Goal: Information Seeking & Learning: Learn about a topic

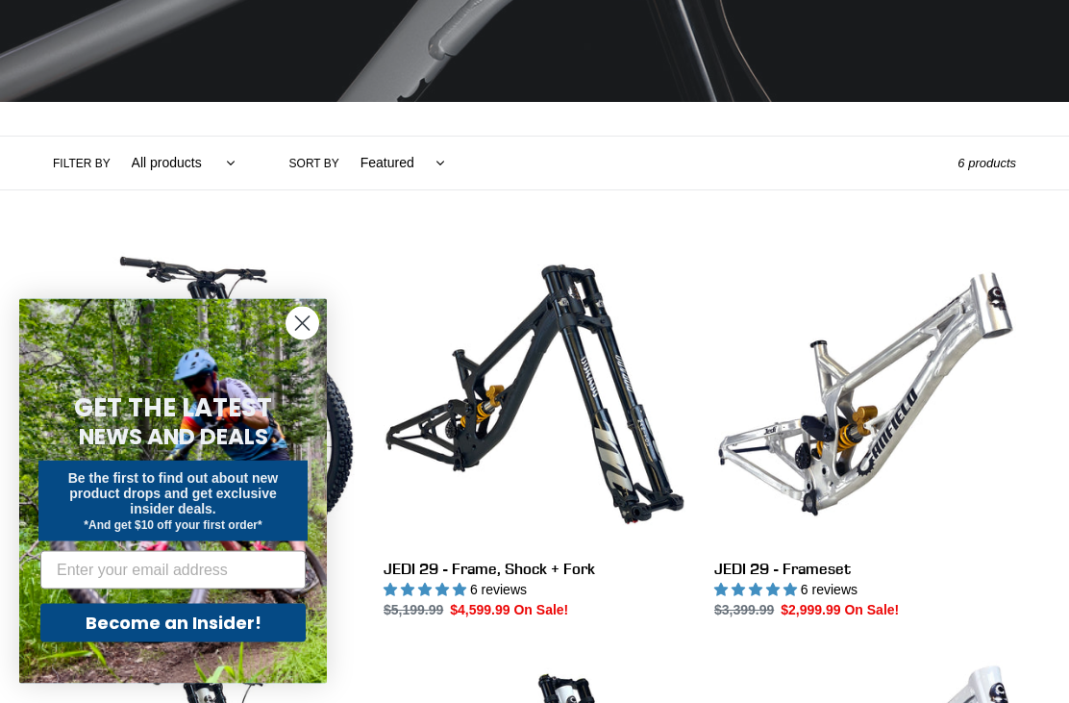
scroll to position [330, 0]
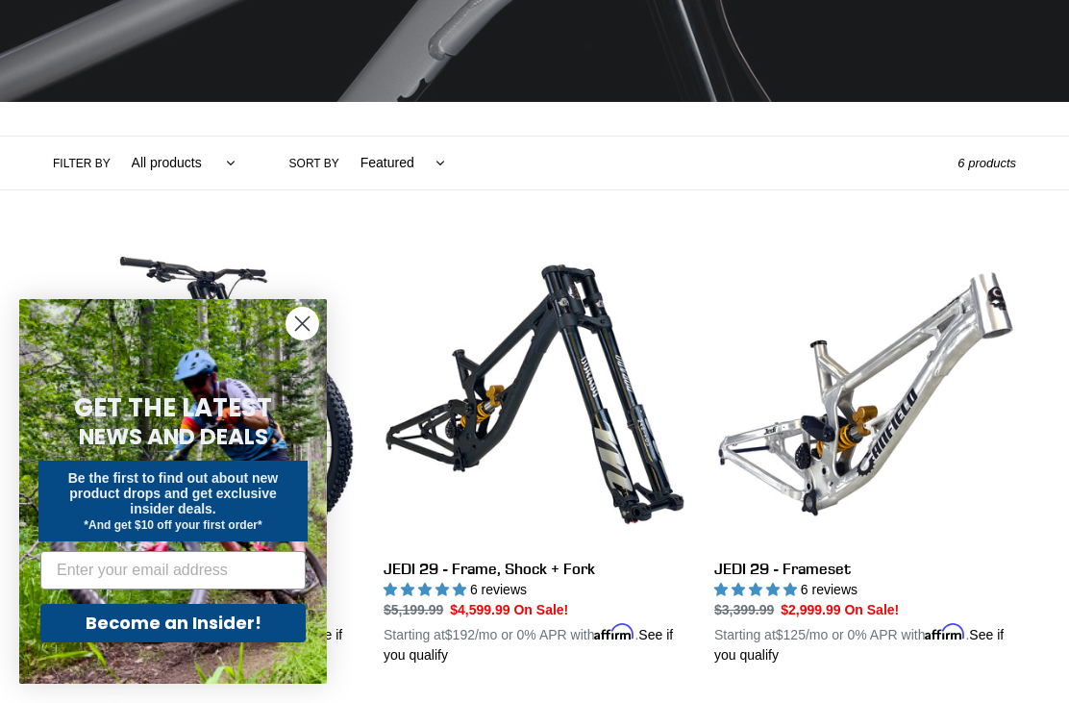
click at [305, 339] on circle "Close dialog" at bounding box center [302, 324] width 32 height 32
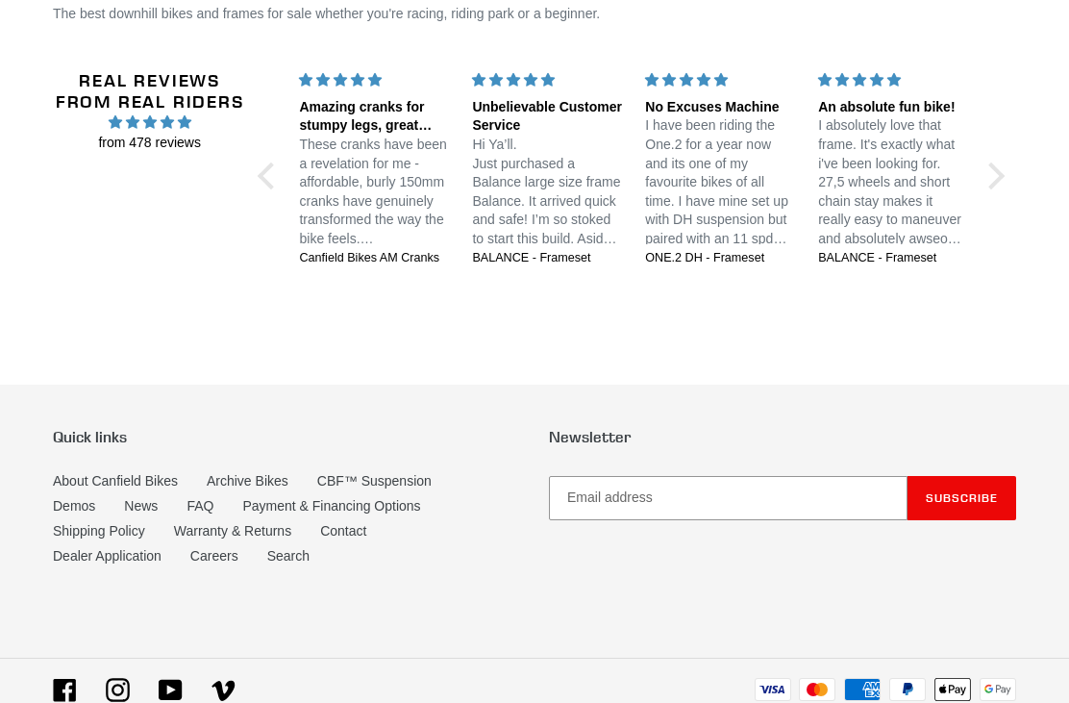
scroll to position [1479, 0]
click at [102, 473] on link "About Canfield Bikes" at bounding box center [115, 480] width 125 height 15
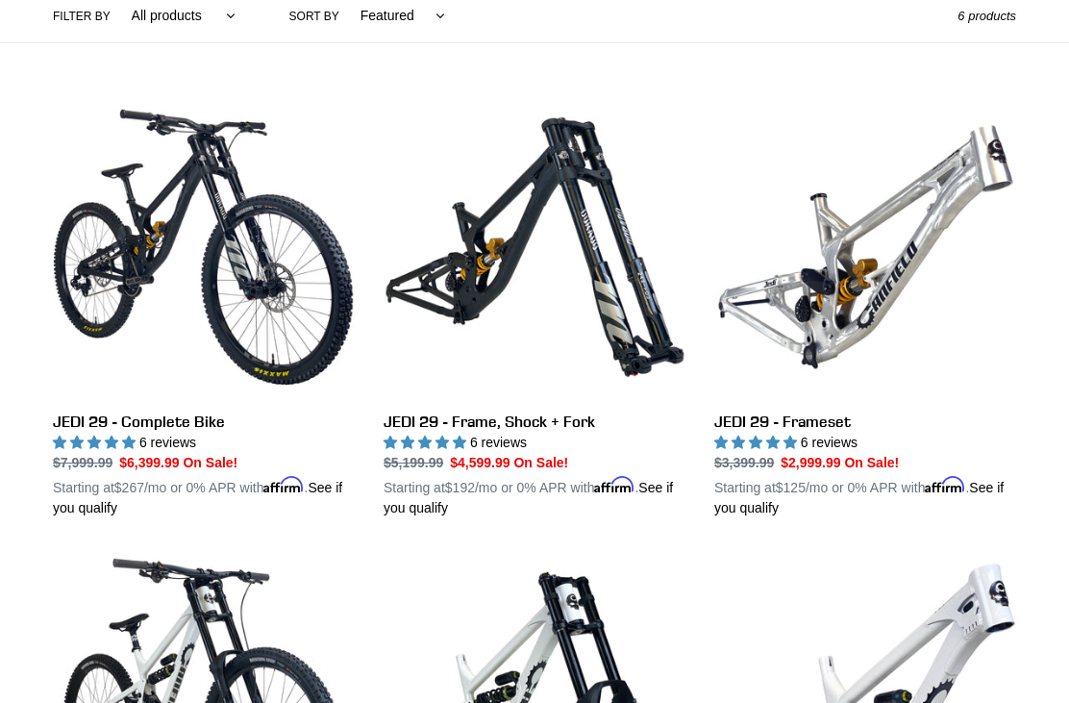
scroll to position [477, 0]
click at [540, 254] on link "JEDI 29 - Frame, Shock + Fork" at bounding box center [534, 307] width 302 height 422
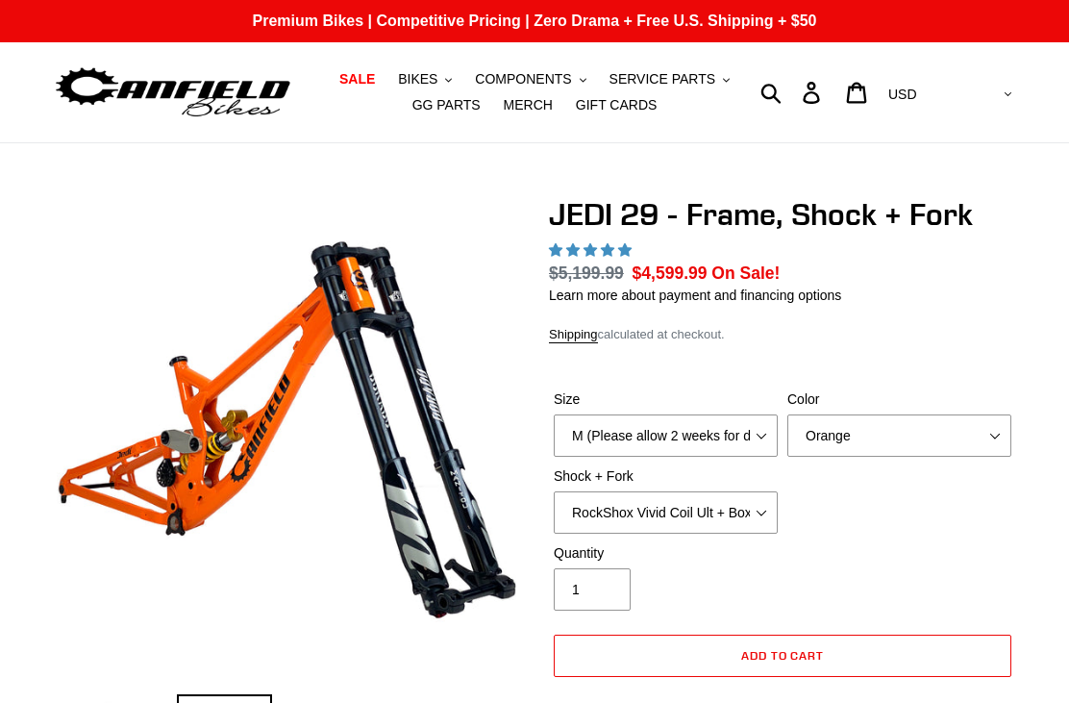
select select "highest-rating"
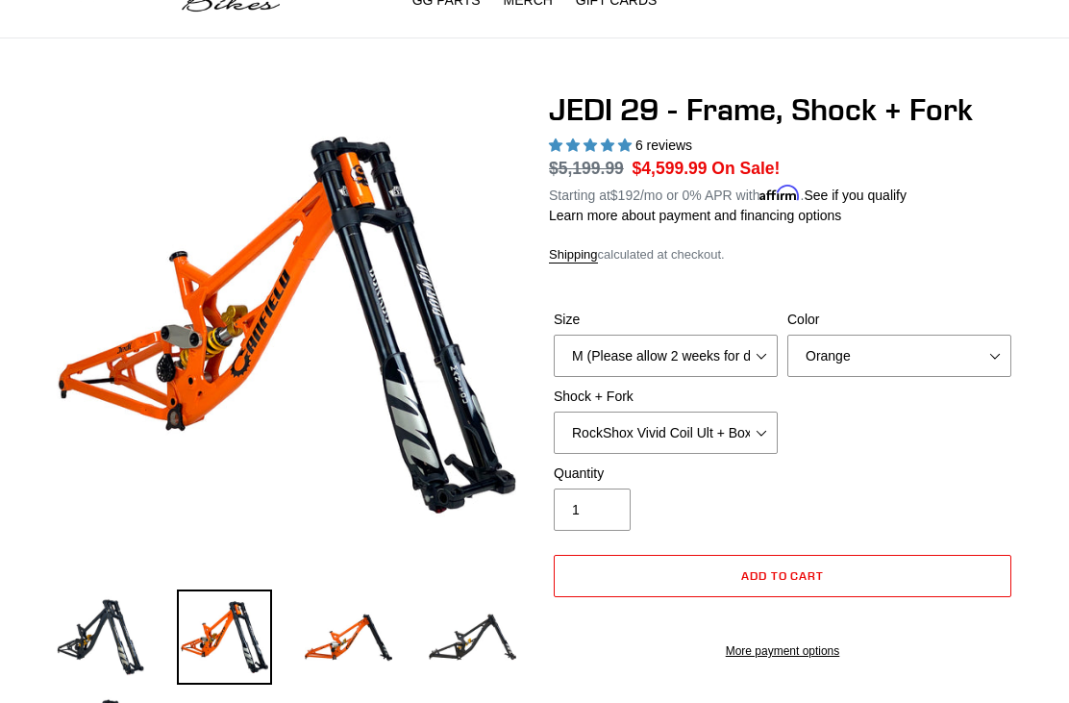
scroll to position [106, 0]
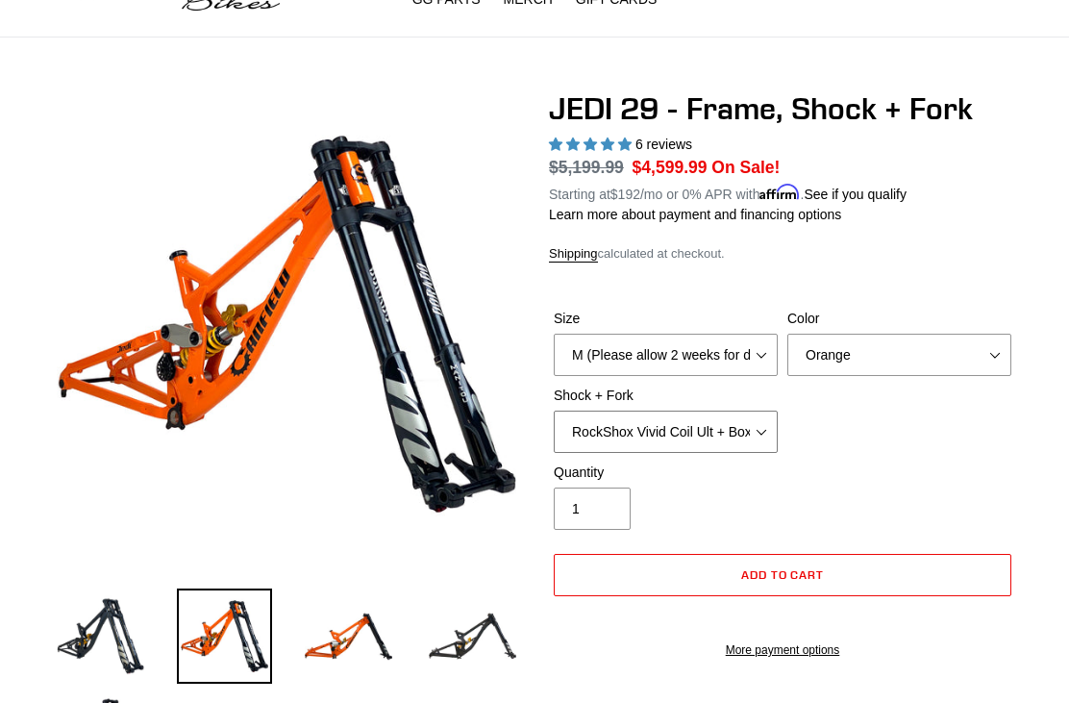
click at [771, 437] on select "RockShox Vivid Coil Ult + Boxxer RC2 C3 Ult Fox DHX2 250x75 + Fox 40 Float Grip…" at bounding box center [666, 431] width 224 height 42
select select "Fox DHX2 250x75 + Fox 40 Float Grip2"
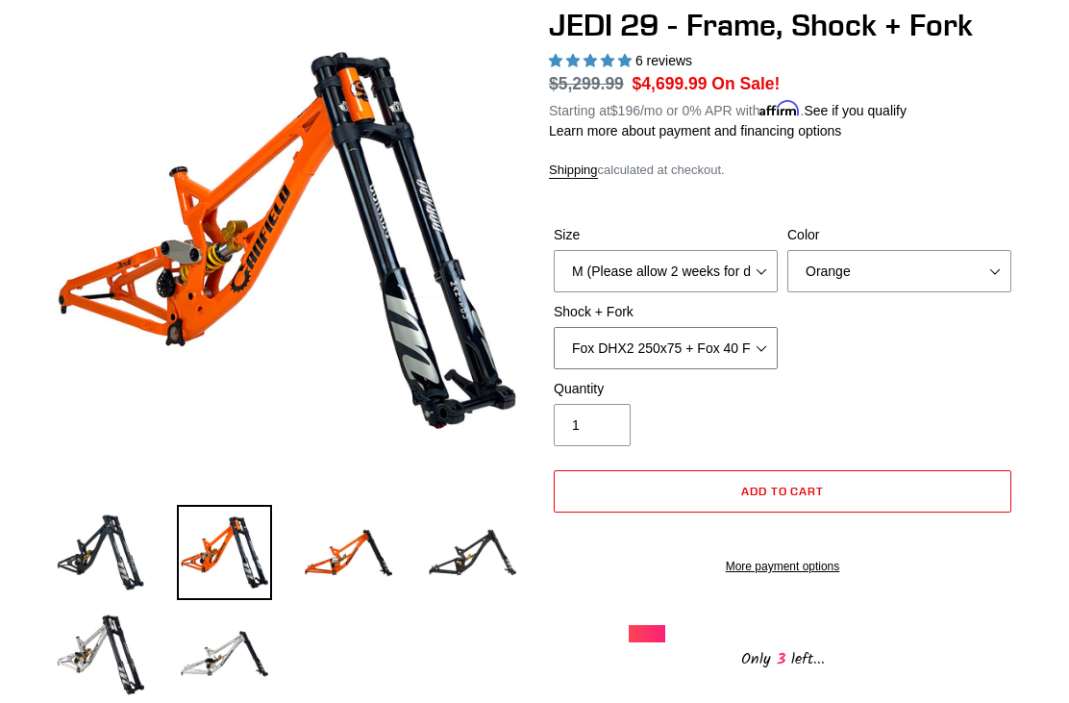
scroll to position [189, 0]
click at [114, 678] on img at bounding box center [100, 653] width 95 height 95
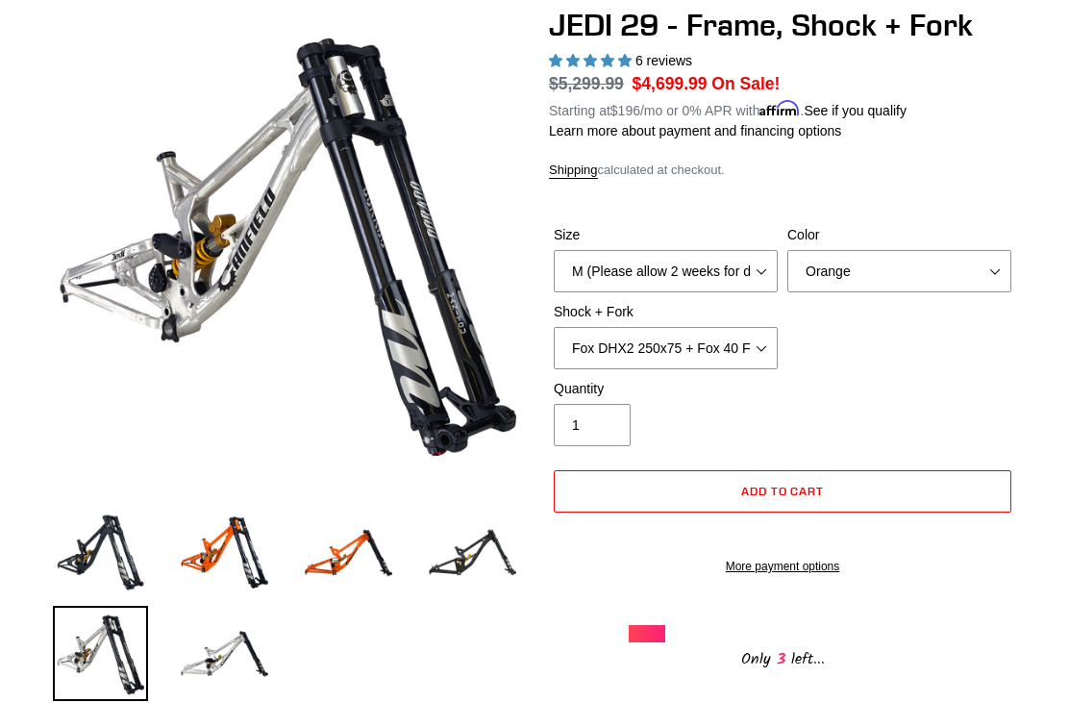
click at [109, 659] on img at bounding box center [100, 653] width 95 height 95
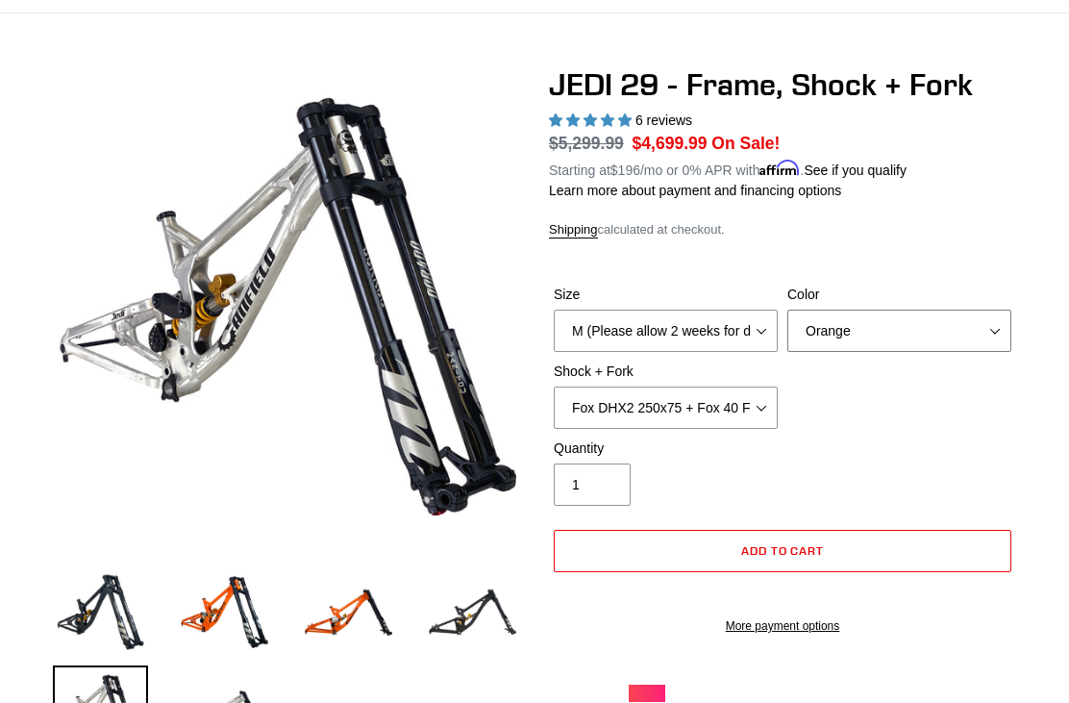
click at [947, 329] on select "Orange Stealth Black Raw" at bounding box center [899, 331] width 224 height 42
select select "Raw"
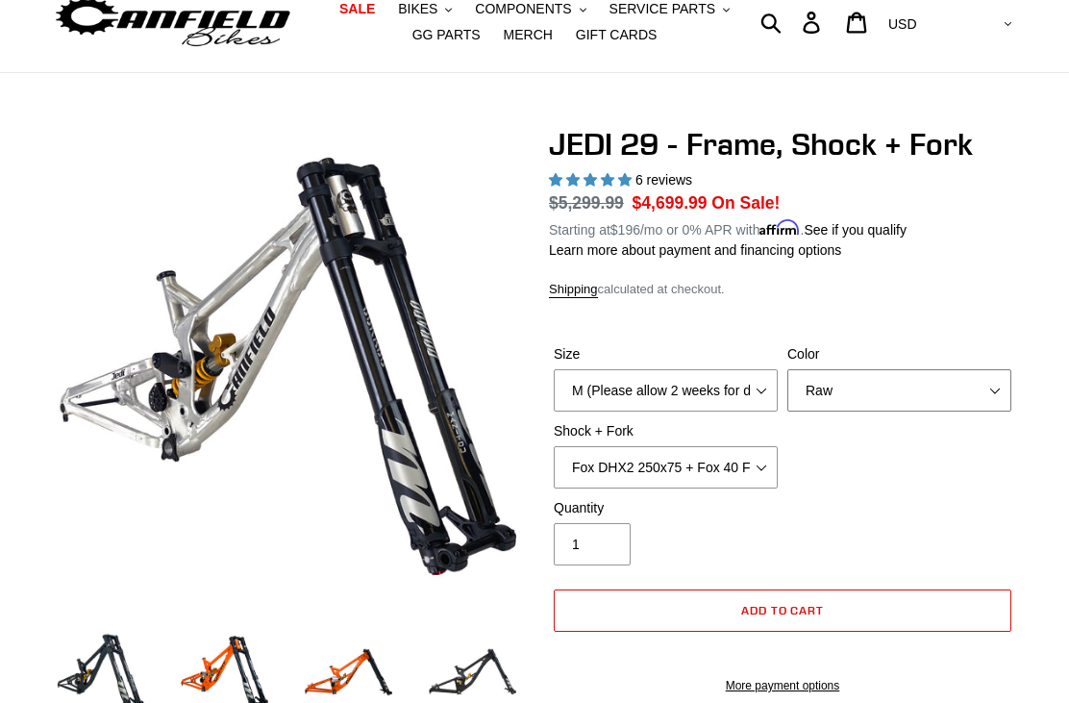
scroll to position [71, 0]
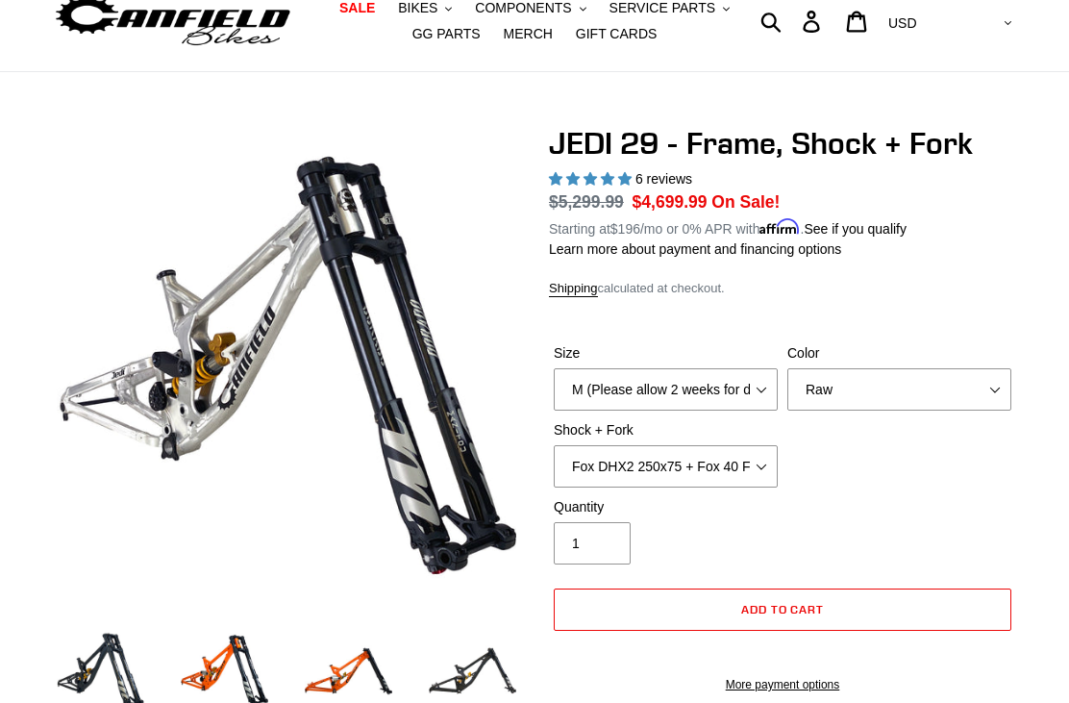
click at [245, 690] on img at bounding box center [224, 670] width 95 height 95
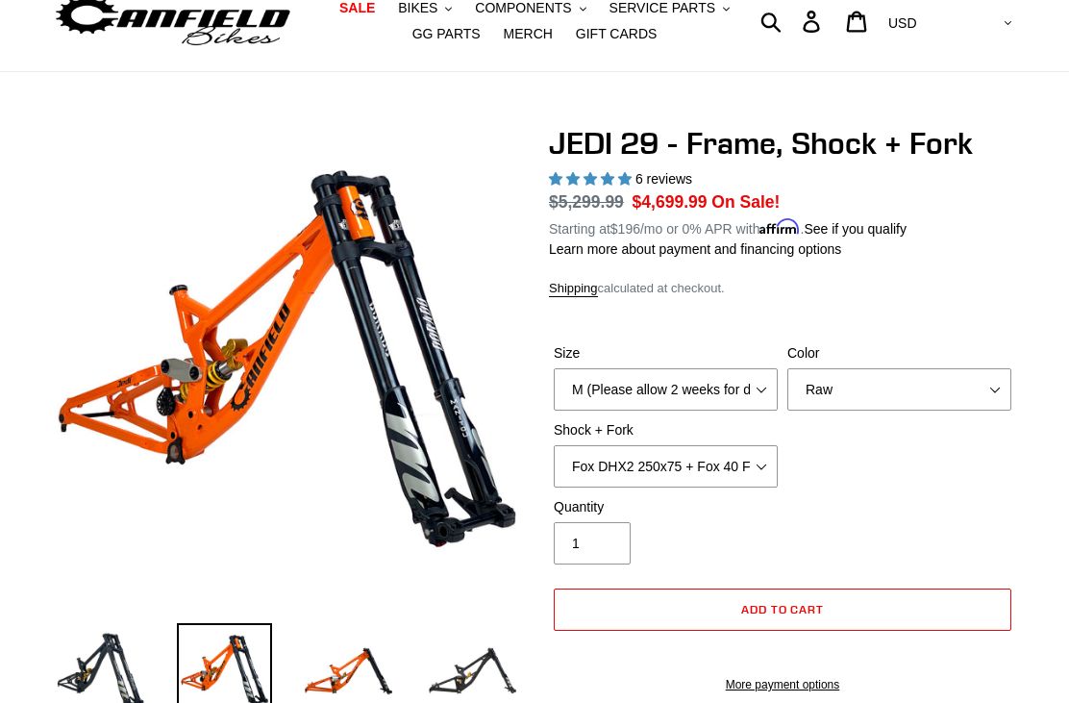
click at [370, 681] on img at bounding box center [348, 670] width 95 height 95
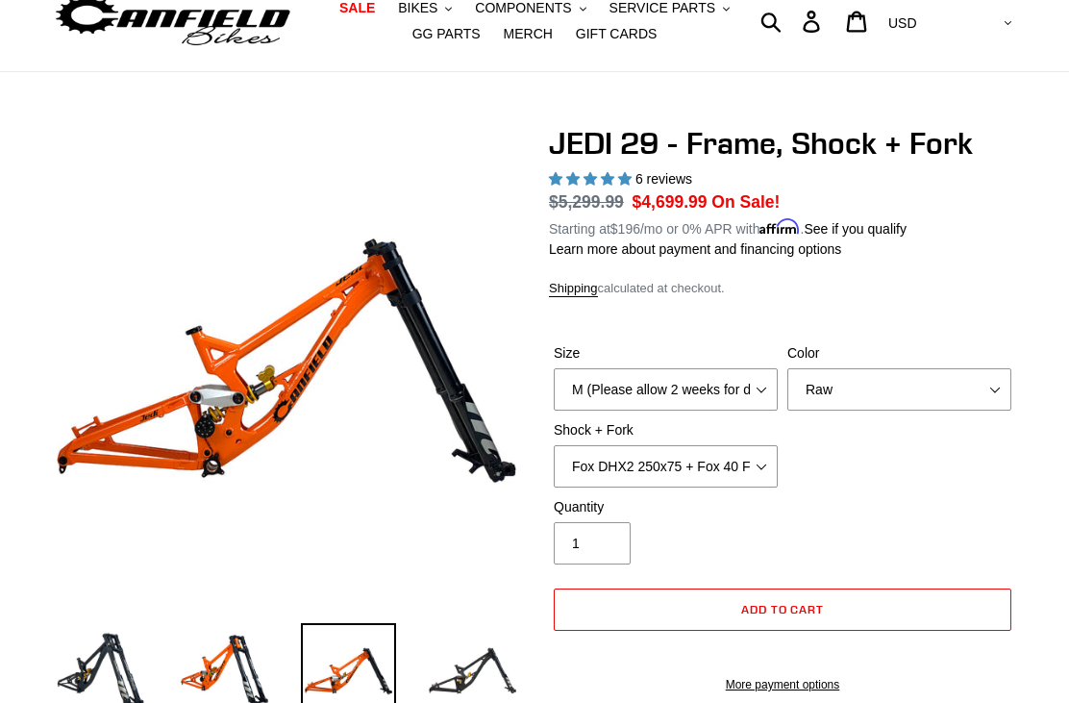
click at [501, 702] on img at bounding box center [472, 670] width 95 height 95
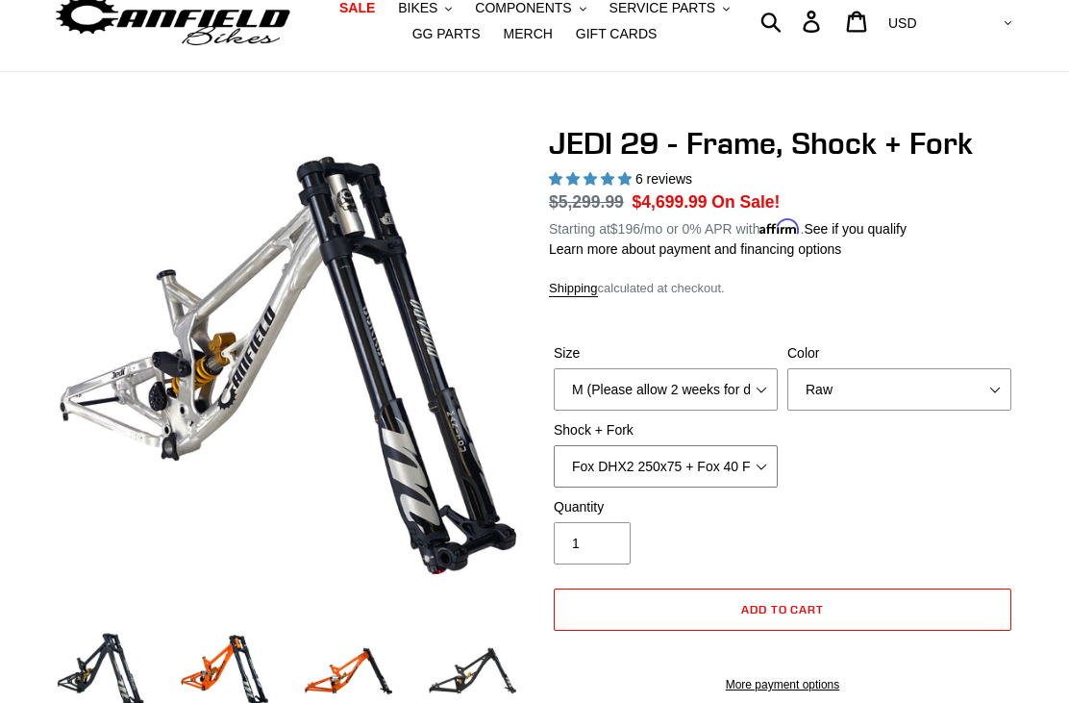
click at [736, 448] on select "RockShox Vivid Coil Ult + Boxxer RC2 C3 Ult Fox DHX2 250x75 + Fox 40 Float Grip…" at bounding box center [666, 466] width 224 height 42
click at [729, 477] on select "RockShox Vivid Coil Ult + Boxxer RC2 C3 Ult Fox DHX2 250x75 + Fox 40 Float Grip…" at bounding box center [666, 466] width 224 height 42
click at [742, 482] on select "RockShox Vivid Coil Ult + Boxxer RC2 C3 Ult Fox DHX2 250x75 + Fox 40 Float Grip…" at bounding box center [666, 466] width 224 height 42
click at [755, 469] on select "RockShox Vivid Coil Ult + Boxxer RC2 C3 Ult Fox DHX2 250x75 + Fox 40 Float Grip…" at bounding box center [666, 466] width 224 height 42
select select "EXT Storia LOK V3 + EXT Vaia 200"
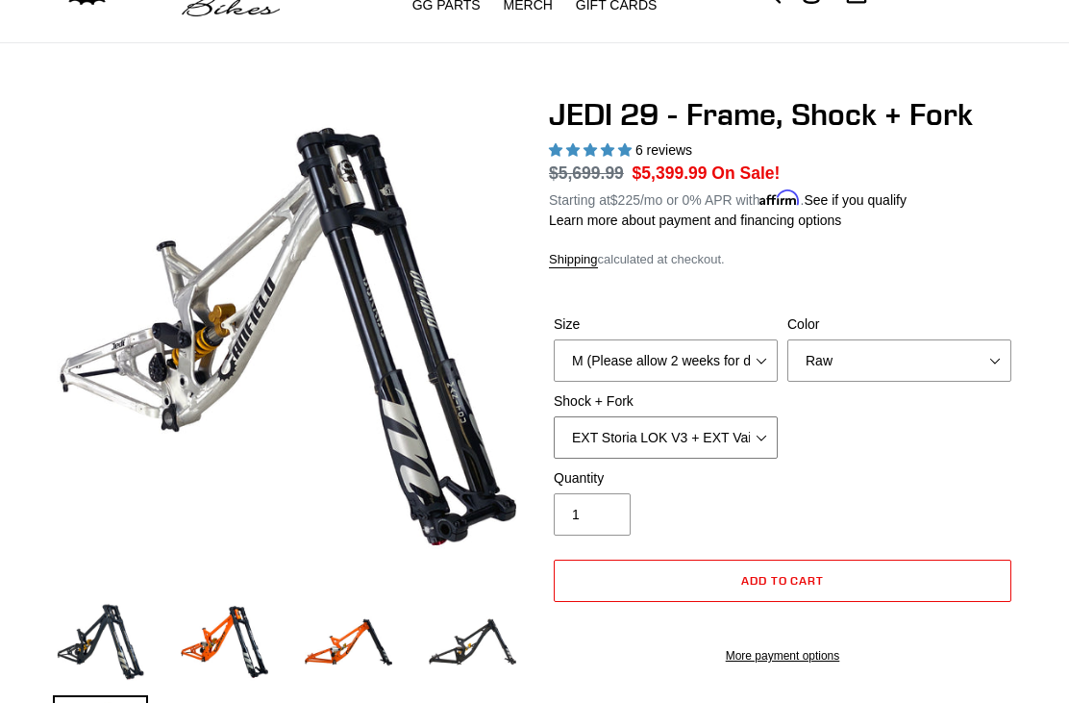
scroll to position [108, 0]
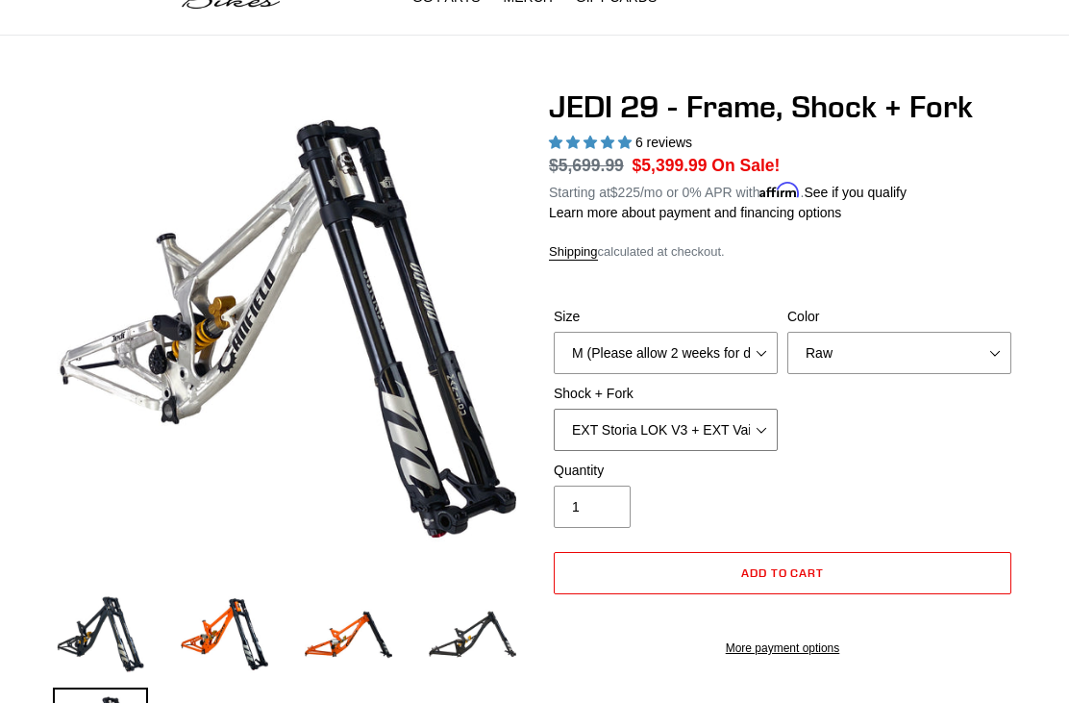
click at [754, 438] on select "RockShox Vivid Coil Ult + Boxxer RC2 C3 Ult Fox DHX2 250x75 + Fox 40 Float Grip…" at bounding box center [666, 429] width 224 height 42
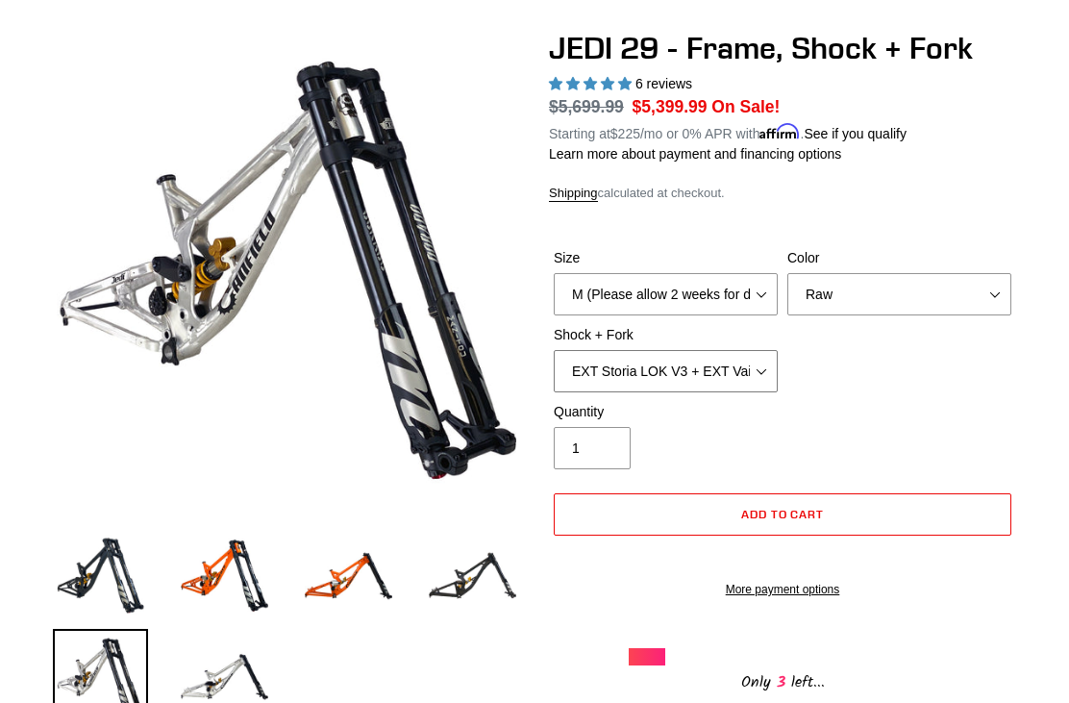
scroll to position [169, 0]
